Goal: Navigation & Orientation: Go to known website

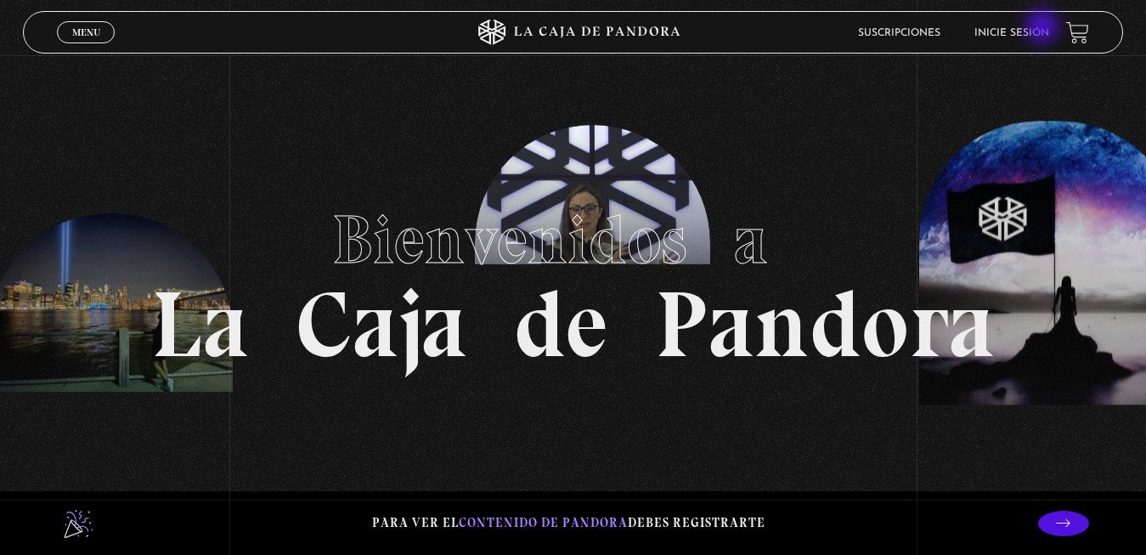
click at [1043, 31] on link "Inicie sesión" at bounding box center [1012, 33] width 75 height 10
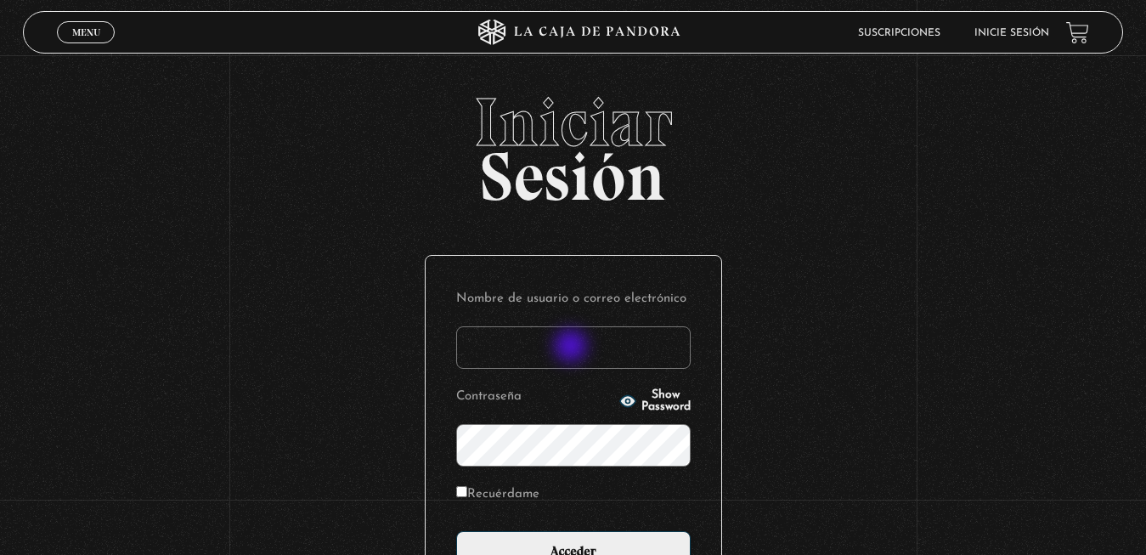
click at [573, 349] on input "Nombre de usuario o correo electrónico" at bounding box center [573, 347] width 235 height 42
type input "ANITACR20@GMAIL.COM"
click at [456, 531] on input "Acceder" at bounding box center [573, 552] width 235 height 42
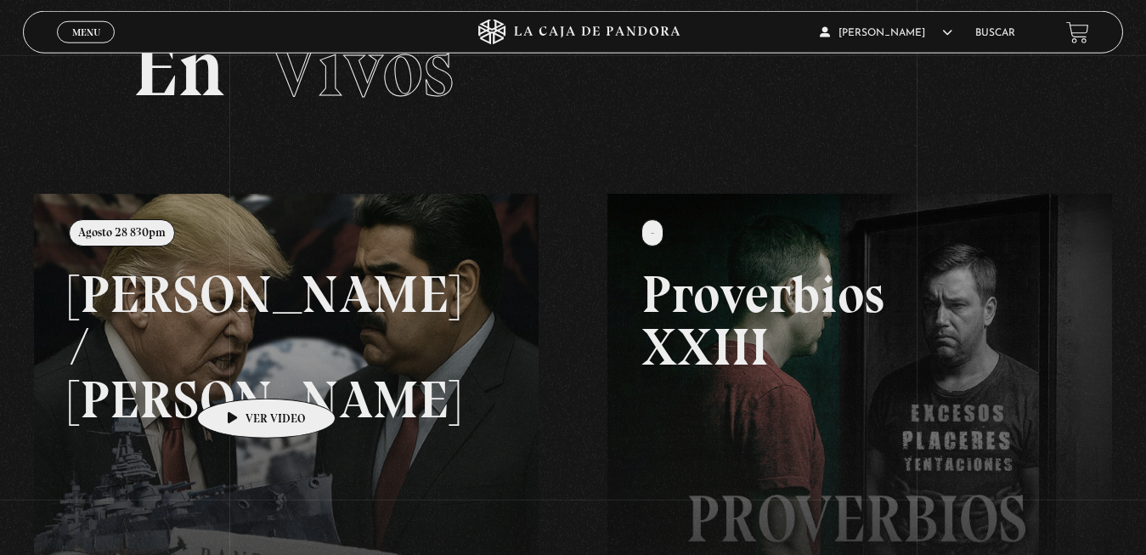
scroll to position [173, 0]
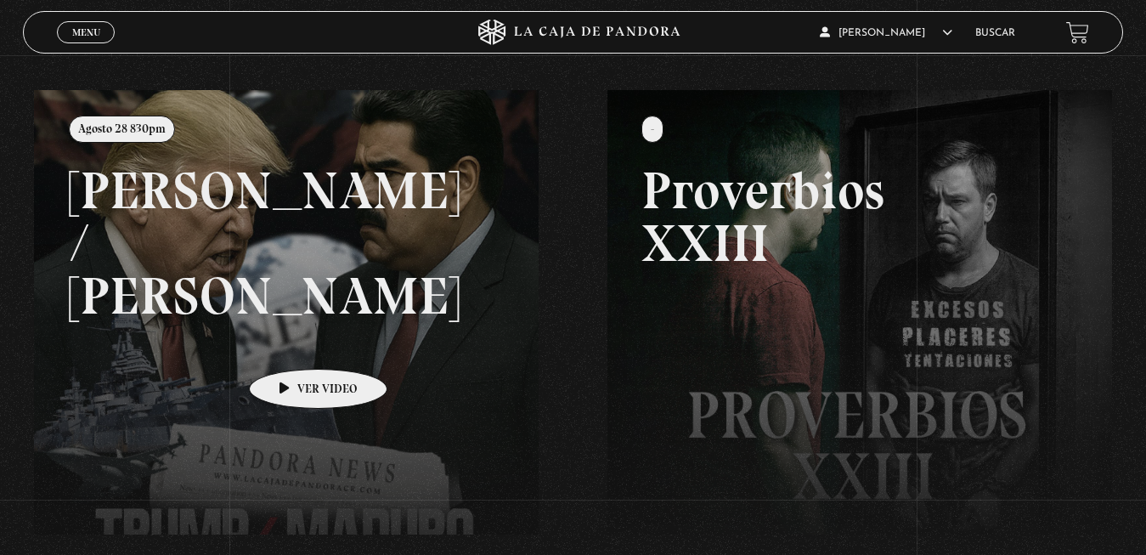
click at [292, 343] on link at bounding box center [607, 367] width 1146 height 555
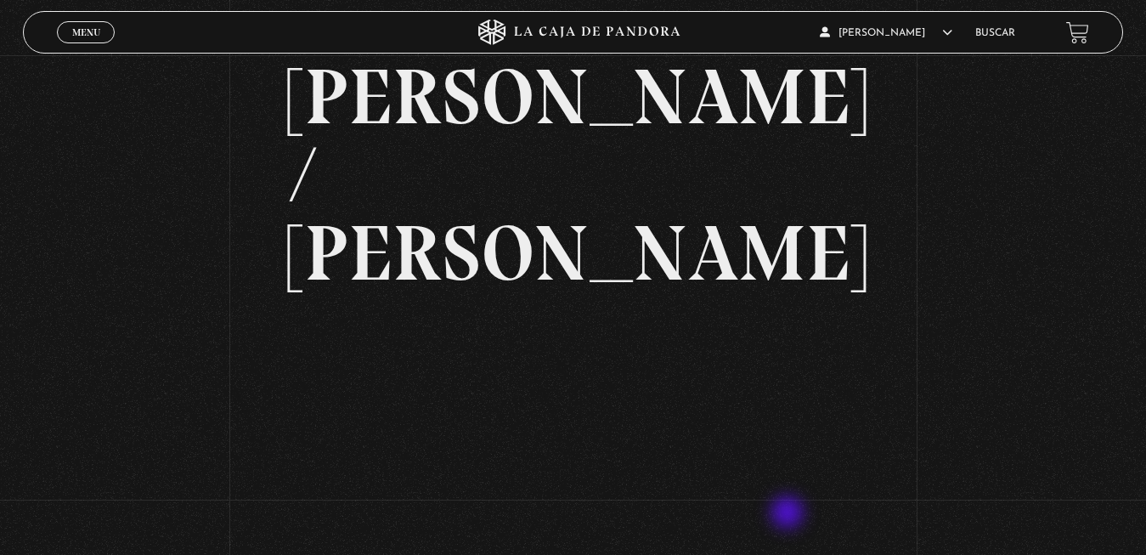
scroll to position [173, 0]
